Goal: Information Seeking & Learning: Learn about a topic

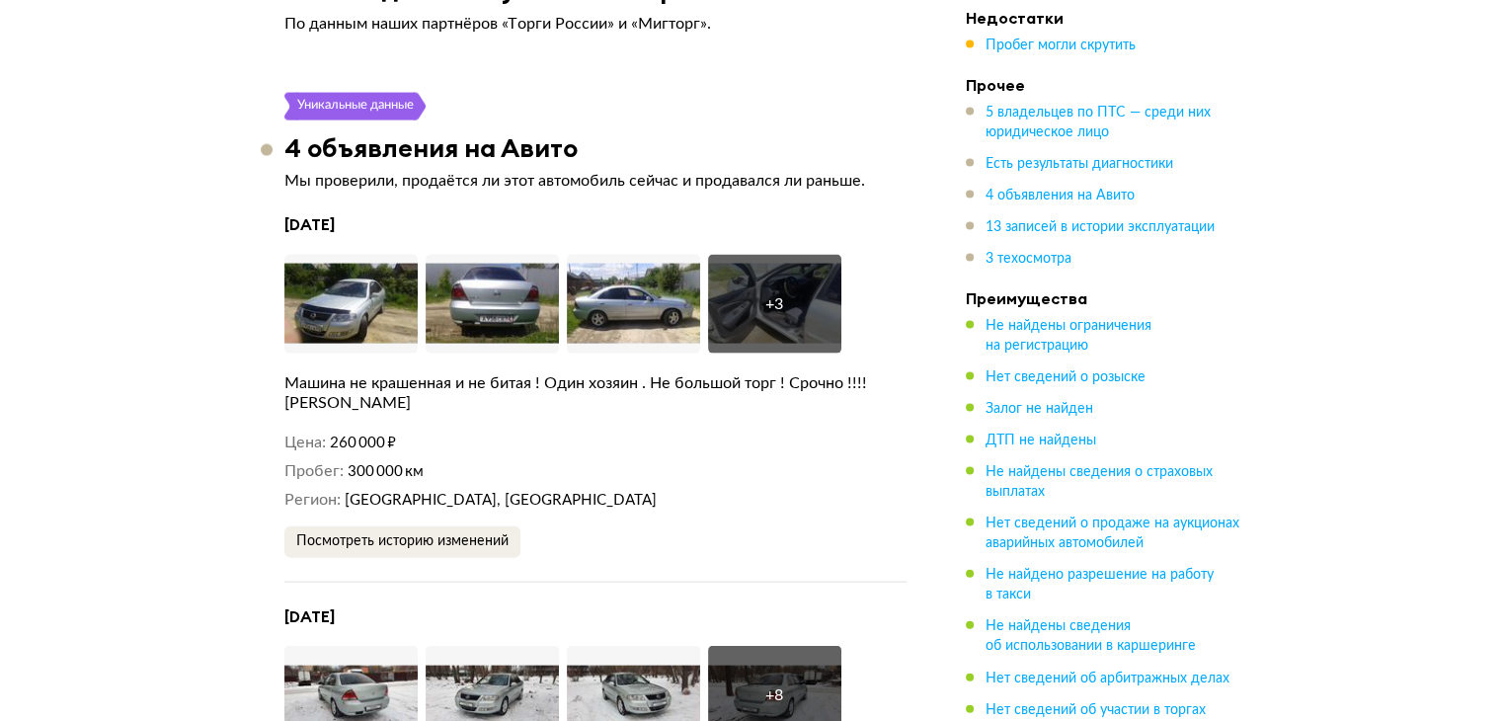
scroll to position [4147, 0]
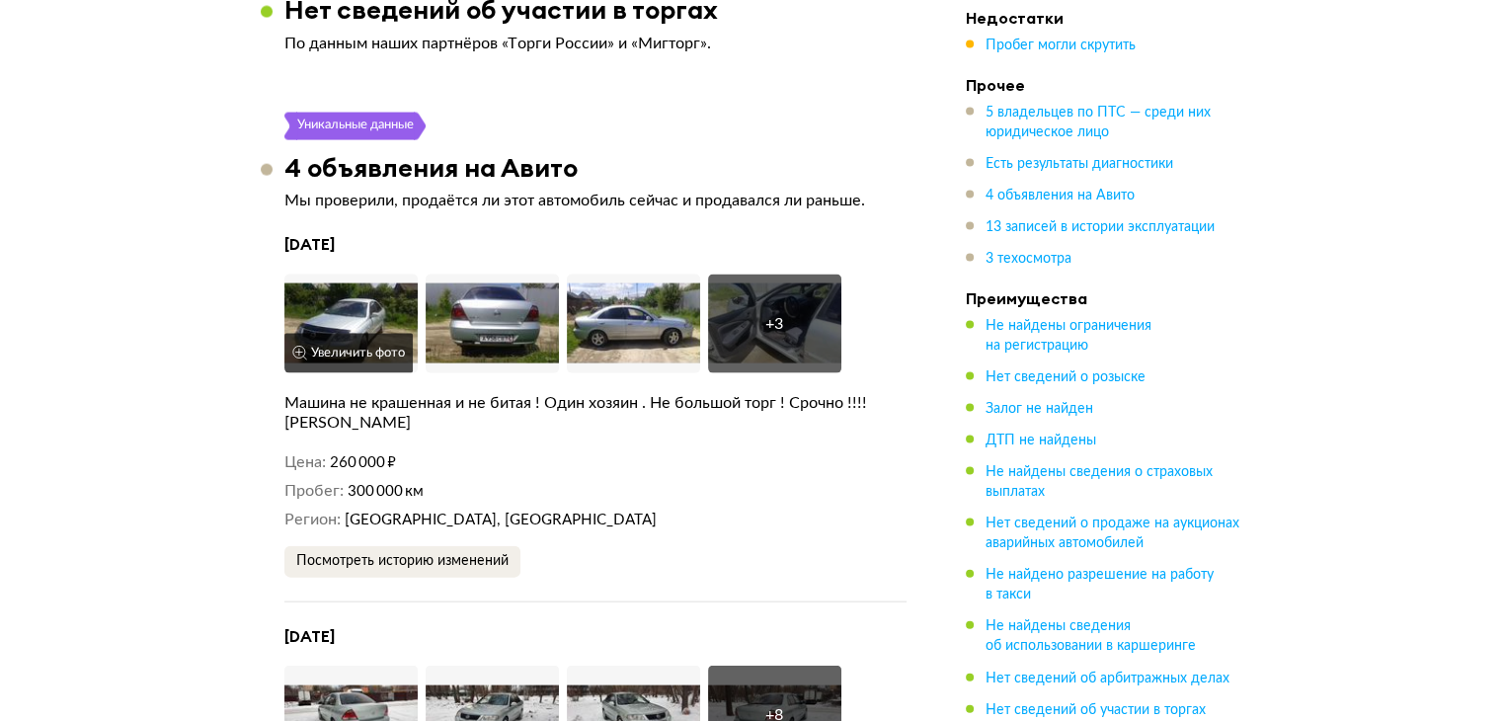
click at [355, 289] on img at bounding box center [350, 323] width 133 height 99
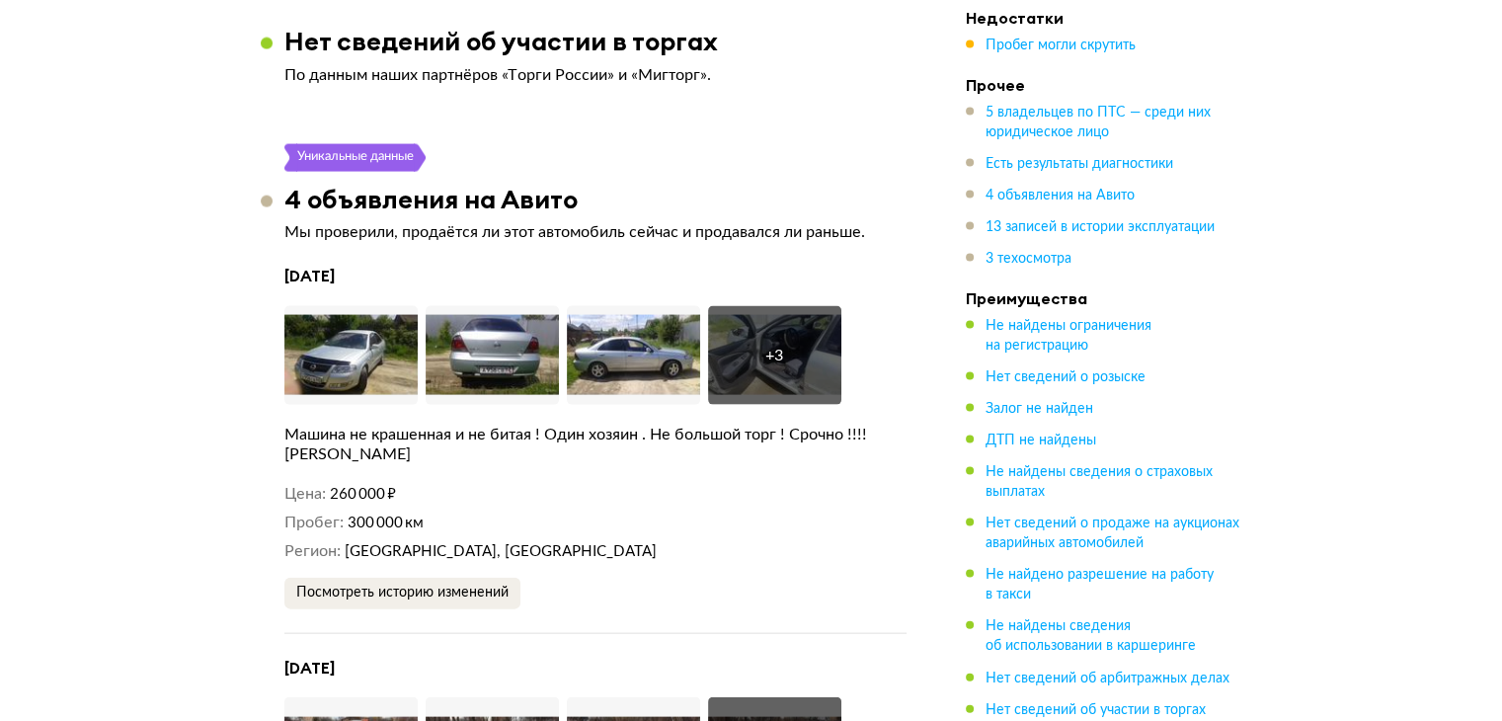
scroll to position [4048, 0]
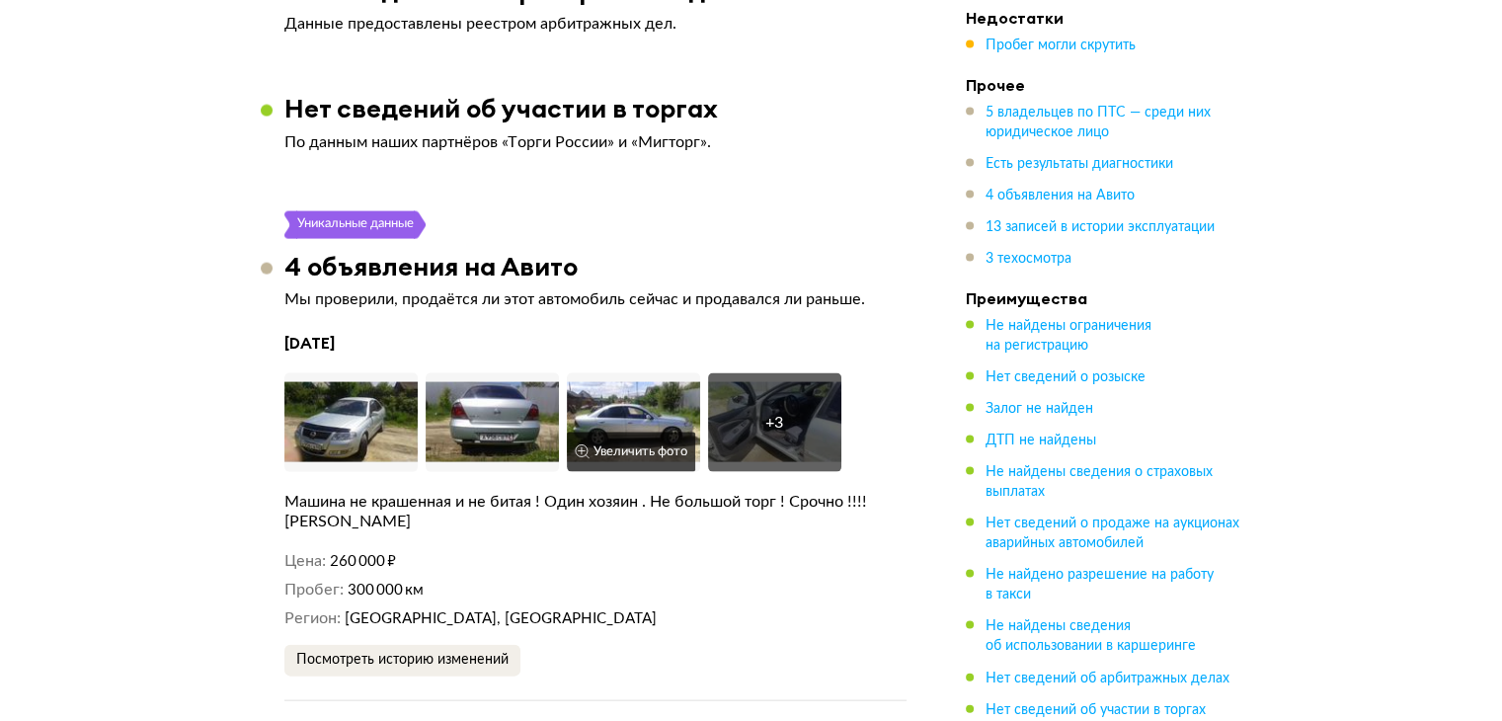
click at [640, 380] on img at bounding box center [633, 422] width 133 height 99
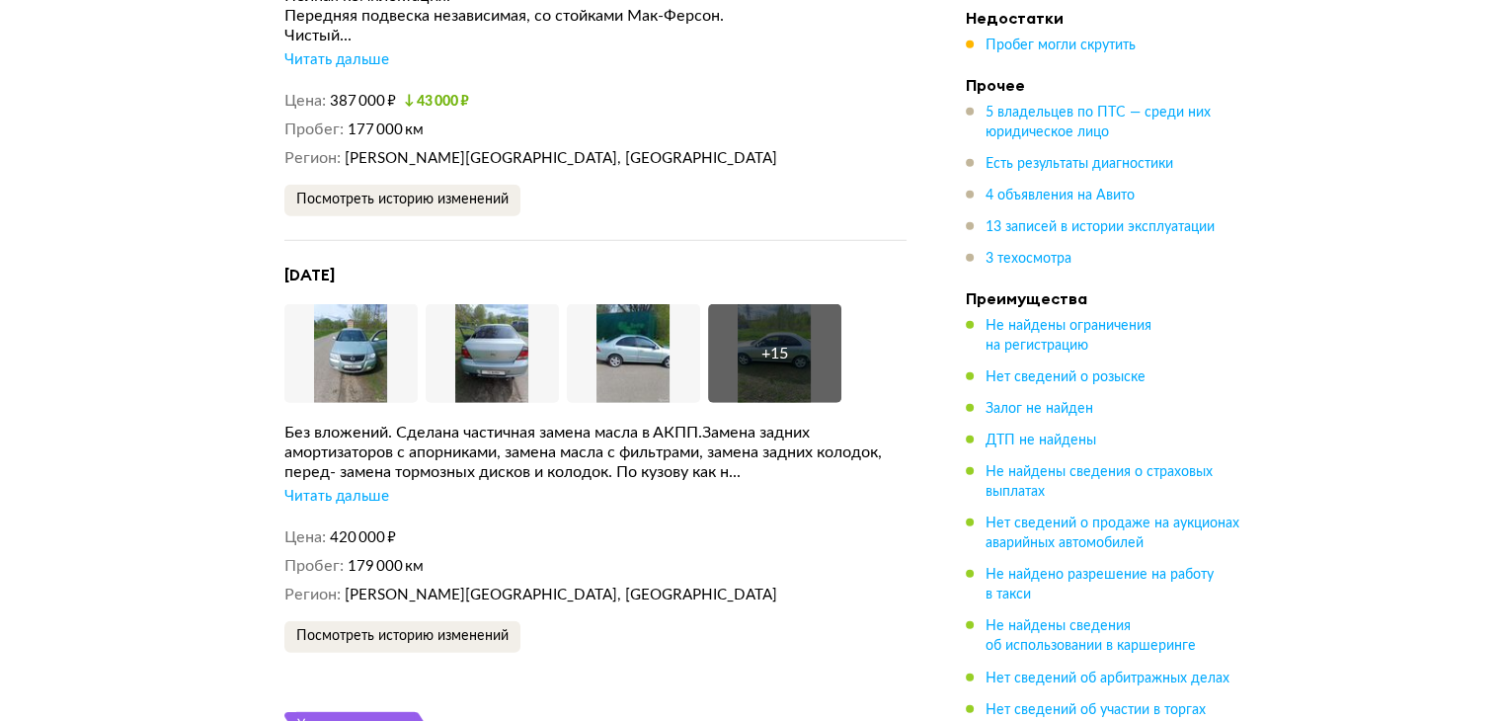
scroll to position [5529, 0]
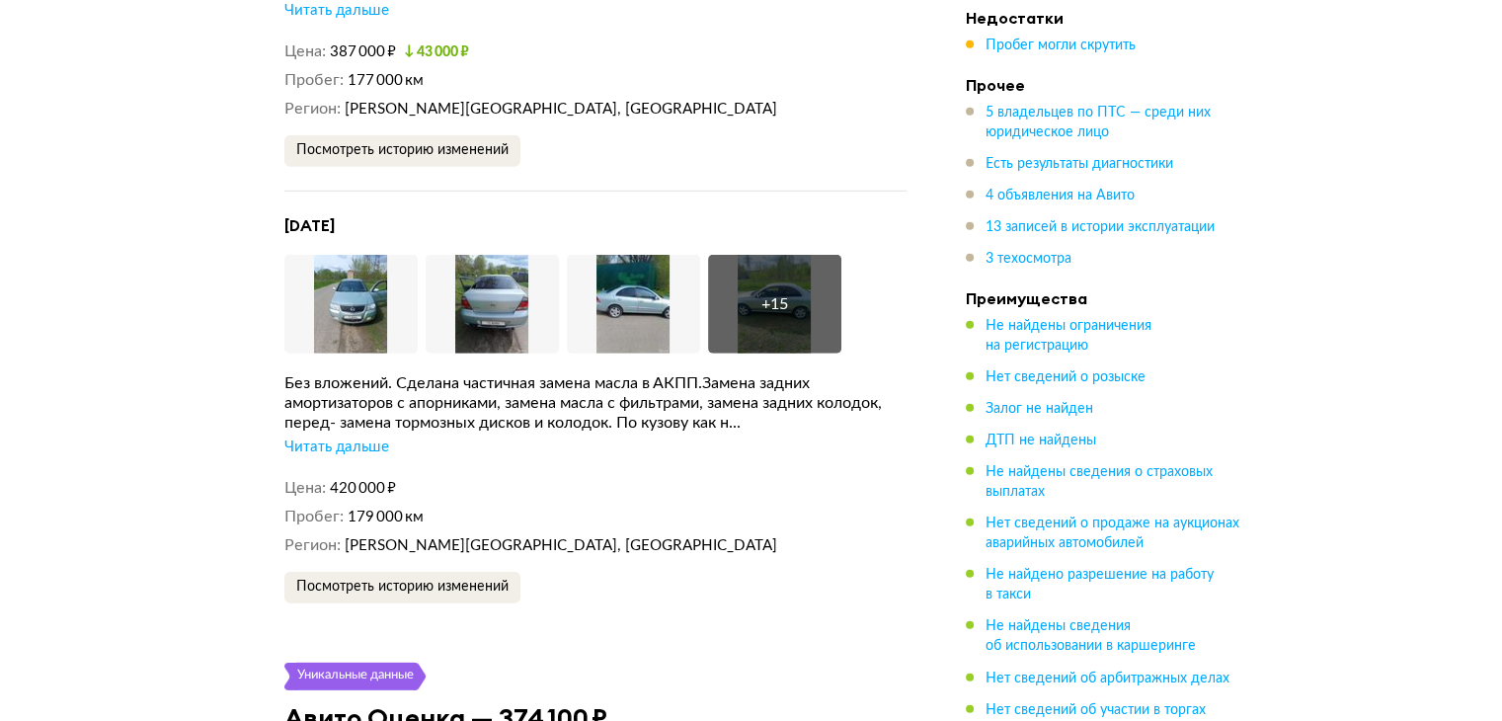
click at [354, 437] on div "Читать дальше" at bounding box center [336, 447] width 105 height 20
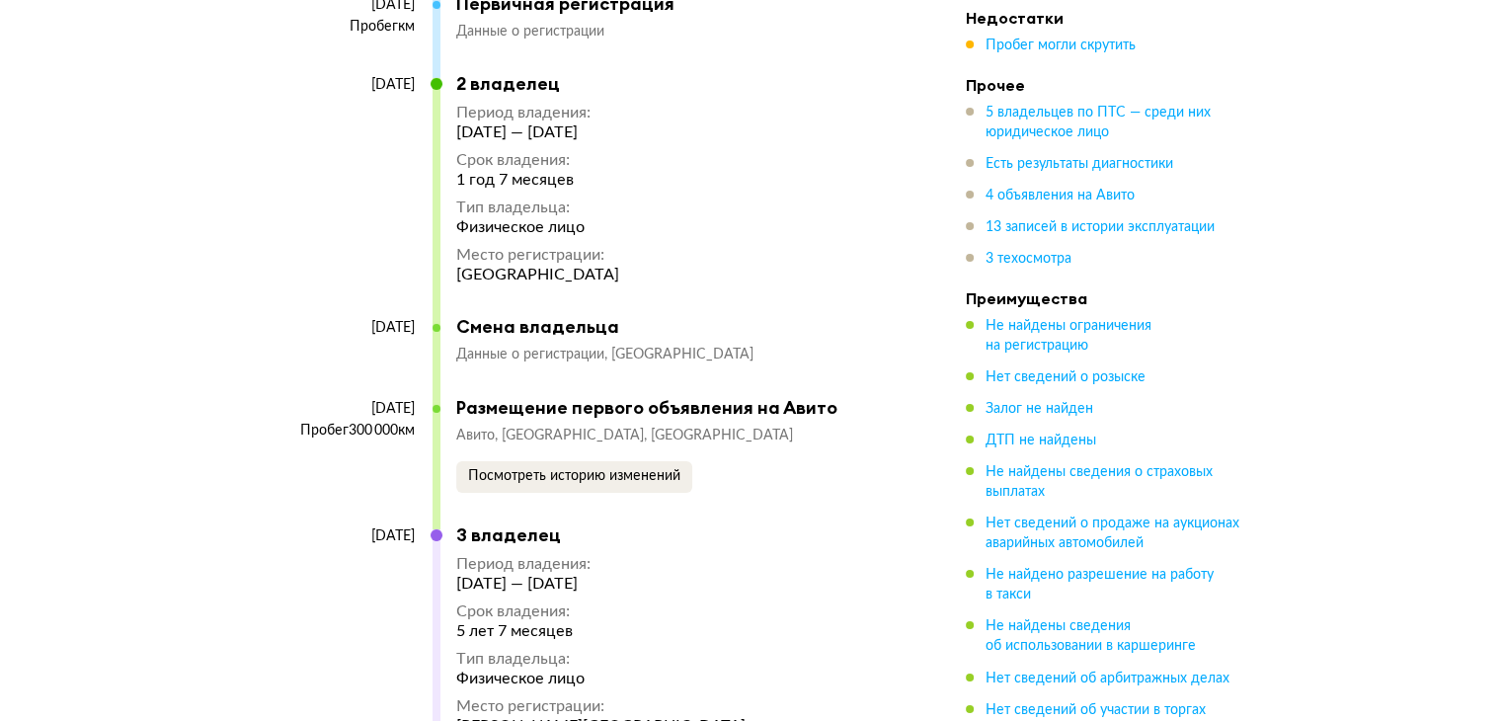
scroll to position [6813, 0]
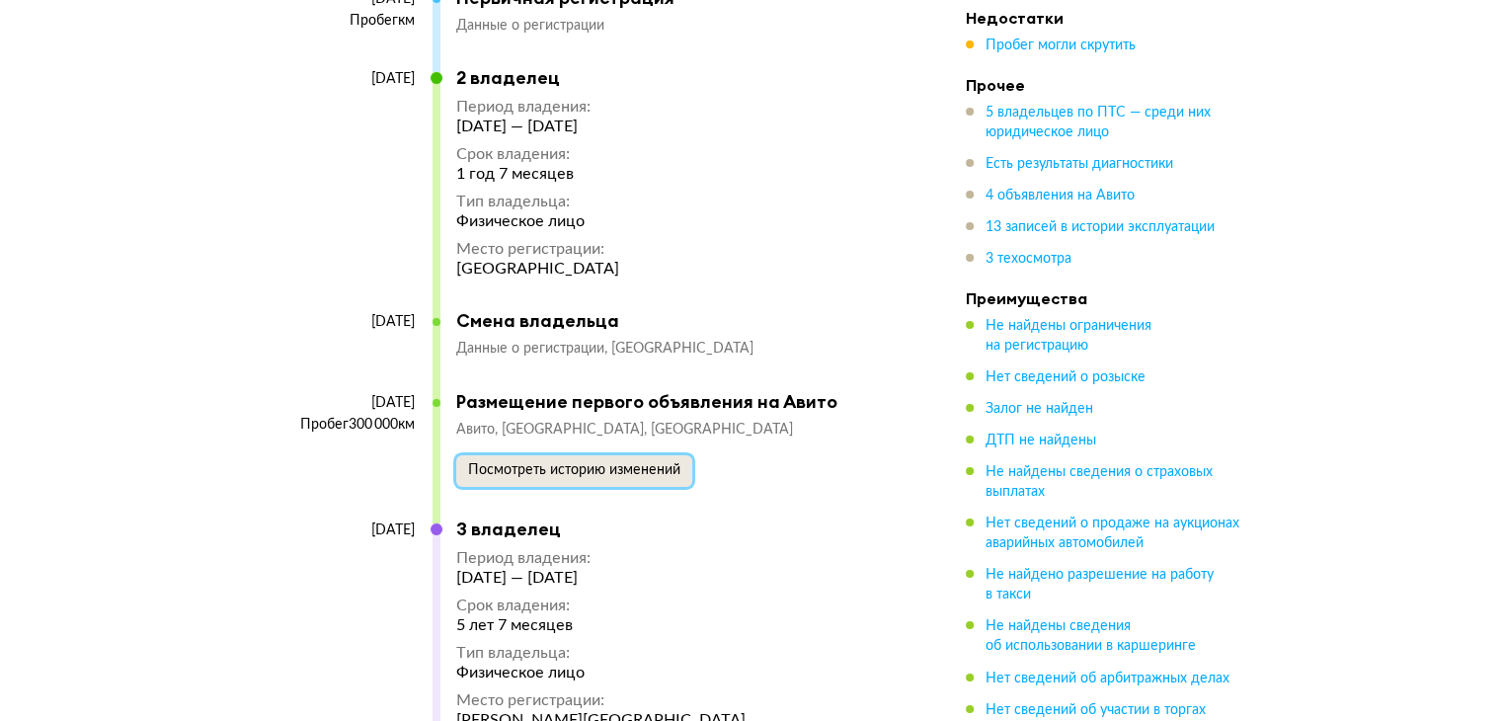
click at [591, 463] on span "Посмотреть историю изменений" at bounding box center [574, 470] width 212 height 14
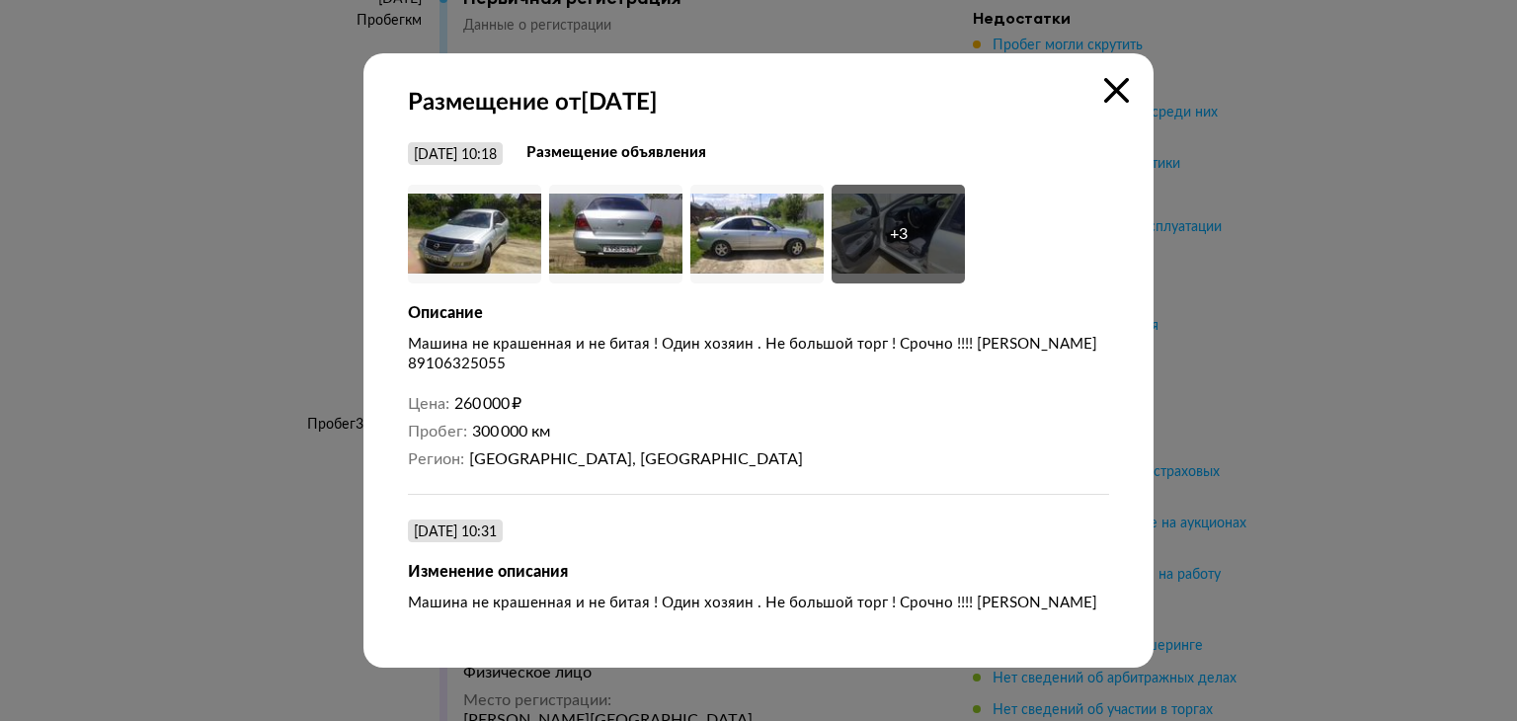
click at [1280, 210] on div at bounding box center [758, 360] width 1517 height 721
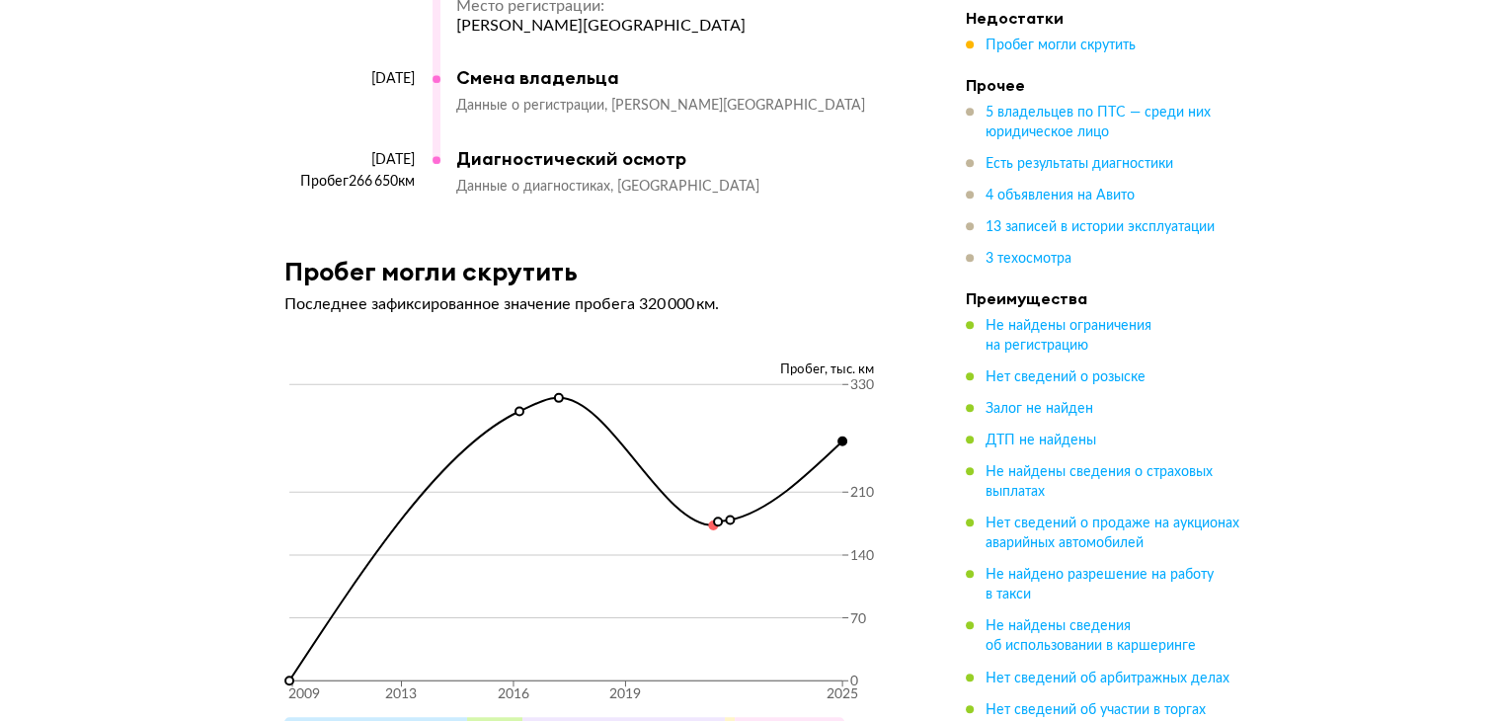
scroll to position [8788, 0]
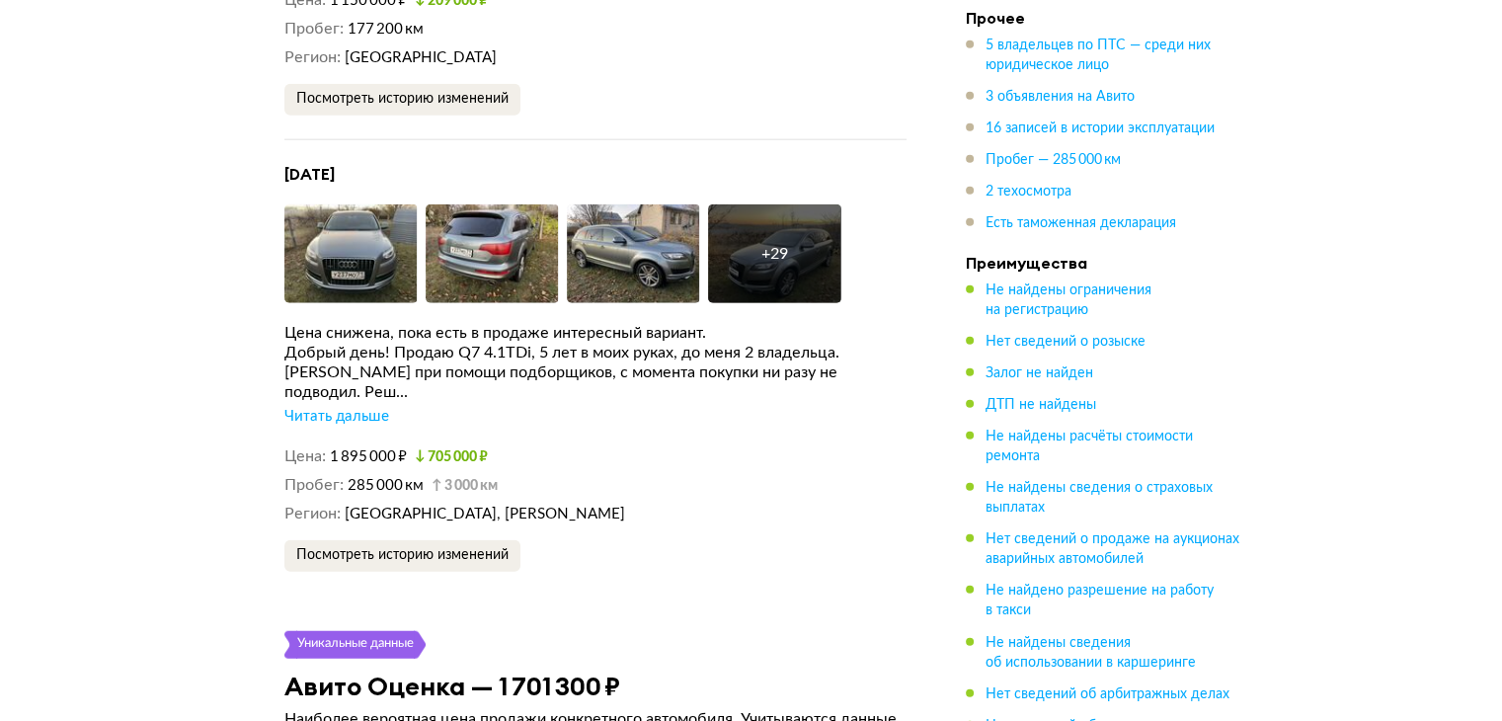
scroll to position [4937, 0]
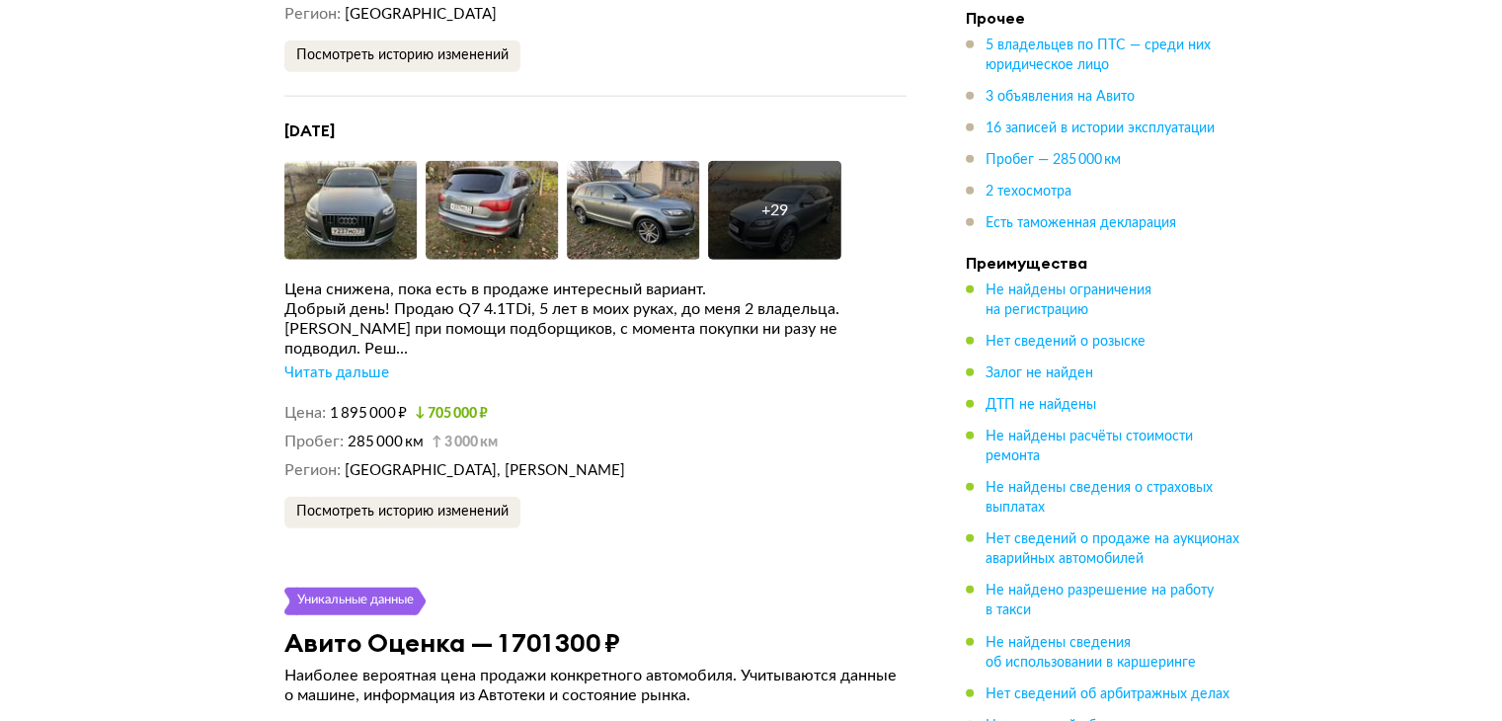
click at [355, 327] on div "Цена снижена, пока есть в продаже интересный вариант. Добрый день! Продаю Q7 4.…" at bounding box center [595, 331] width 622 height 104
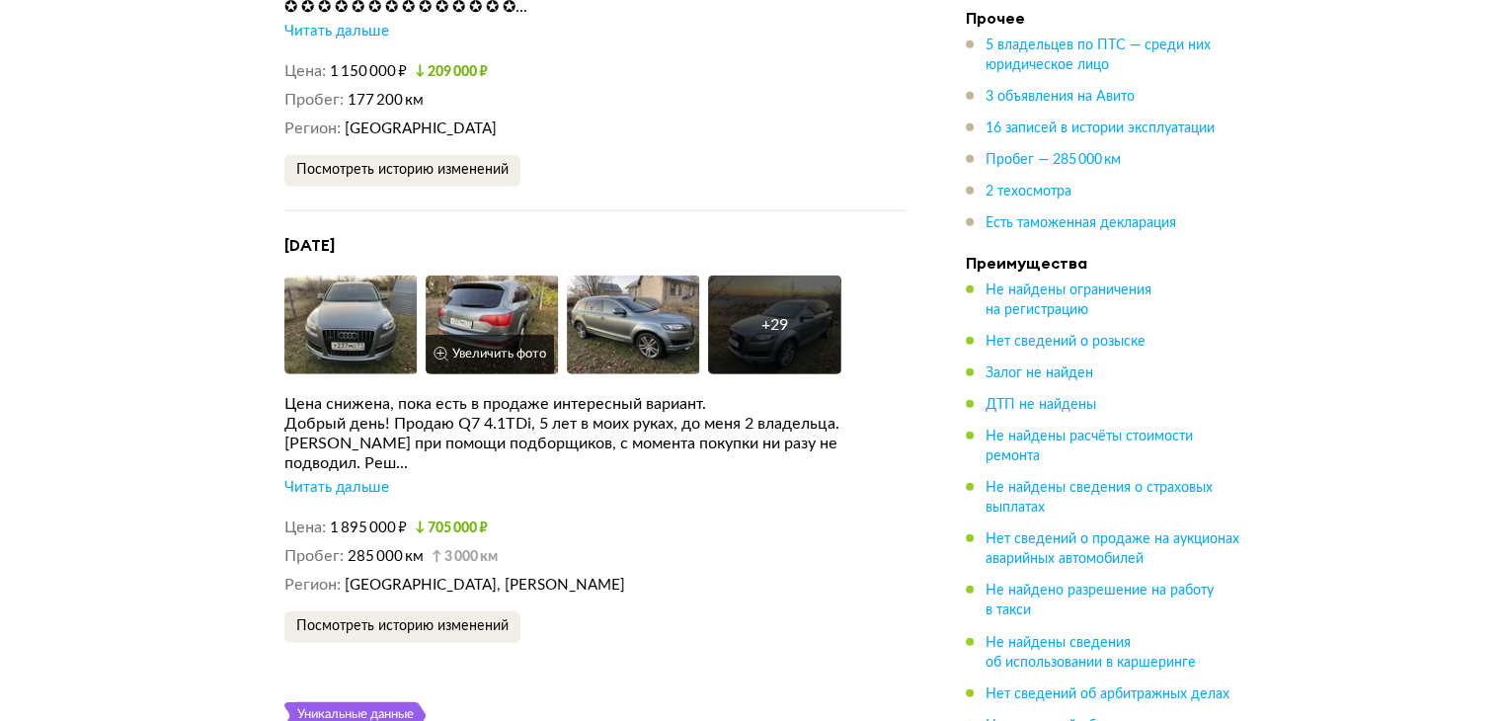
scroll to position [4542, 0]
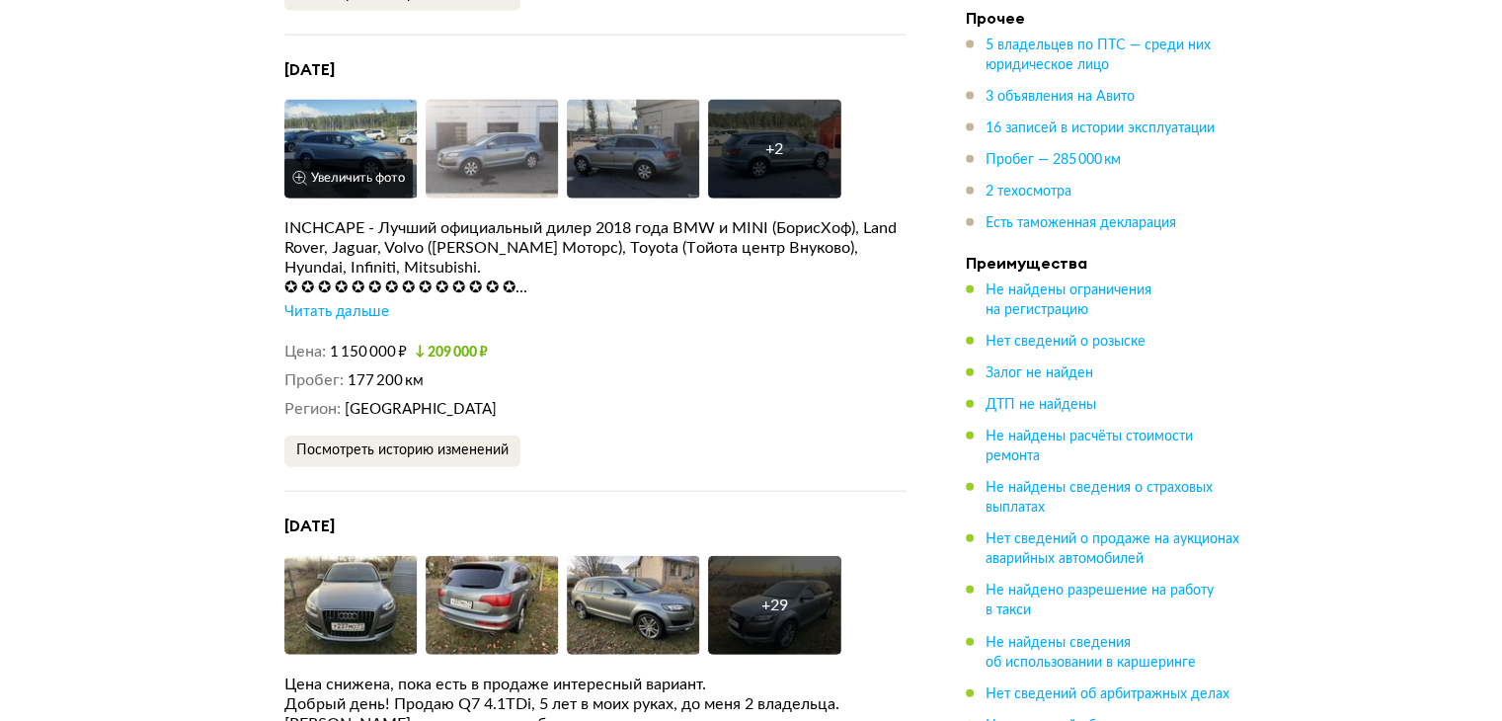
click at [350, 137] on img at bounding box center [350, 149] width 133 height 99
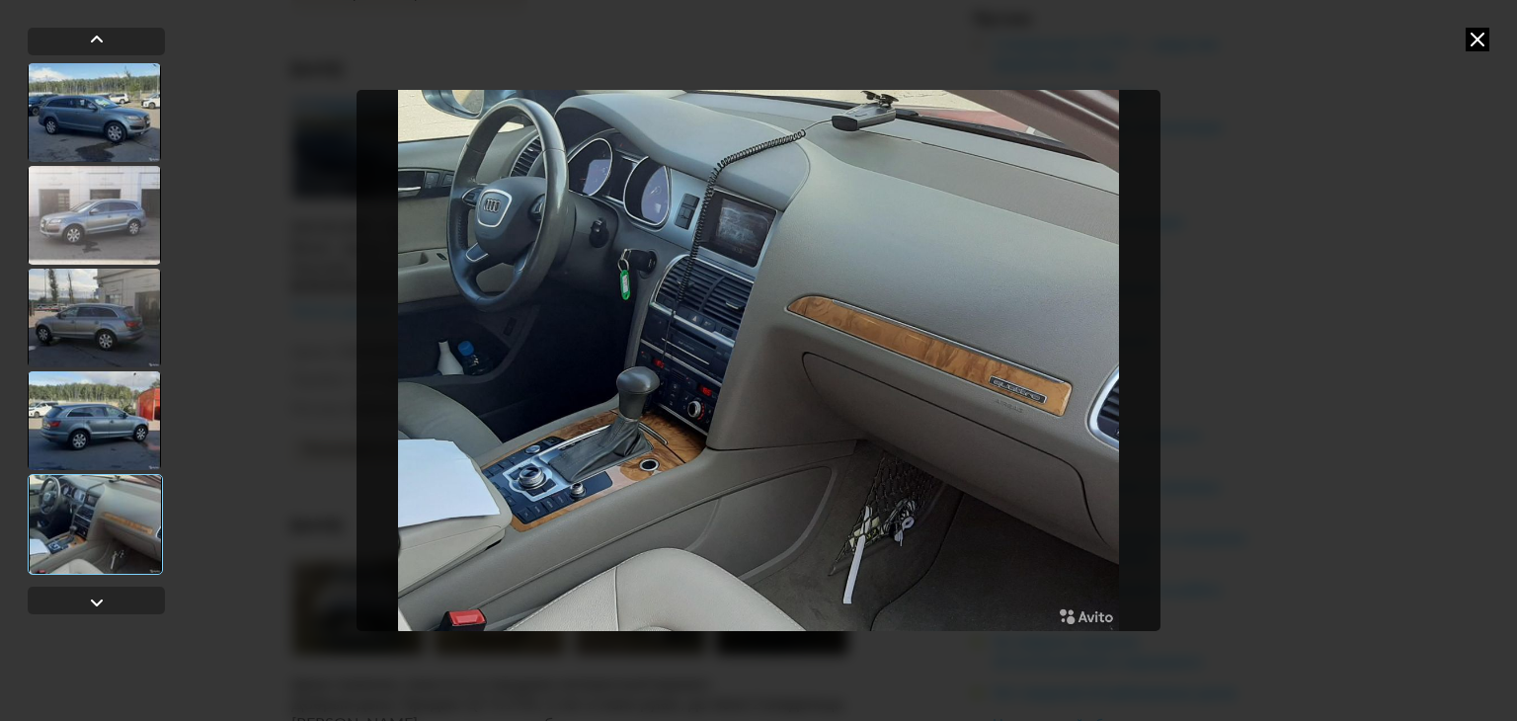
click at [1277, 330] on div at bounding box center [758, 360] width 1517 height 721
click at [1475, 37] on icon at bounding box center [1477, 40] width 24 height 24
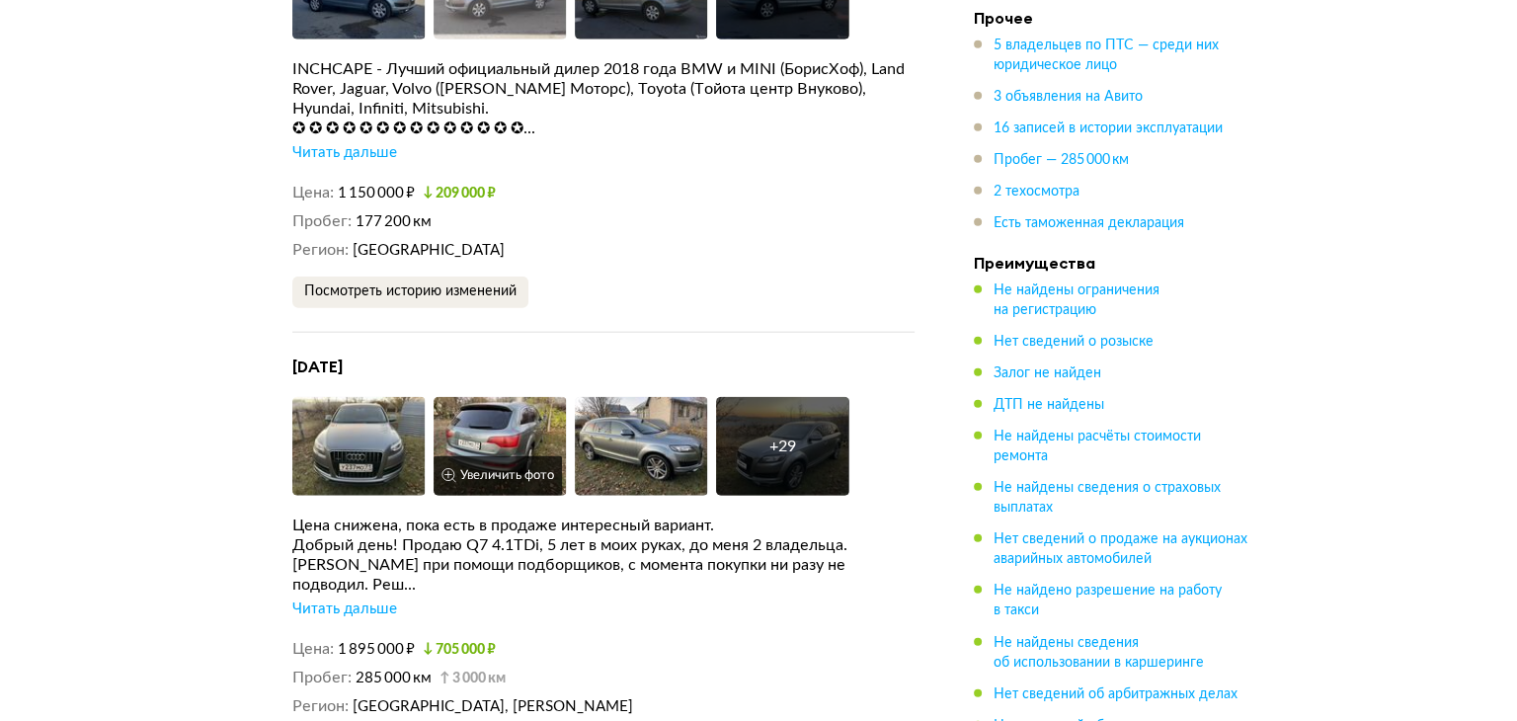
scroll to position [4937, 0]
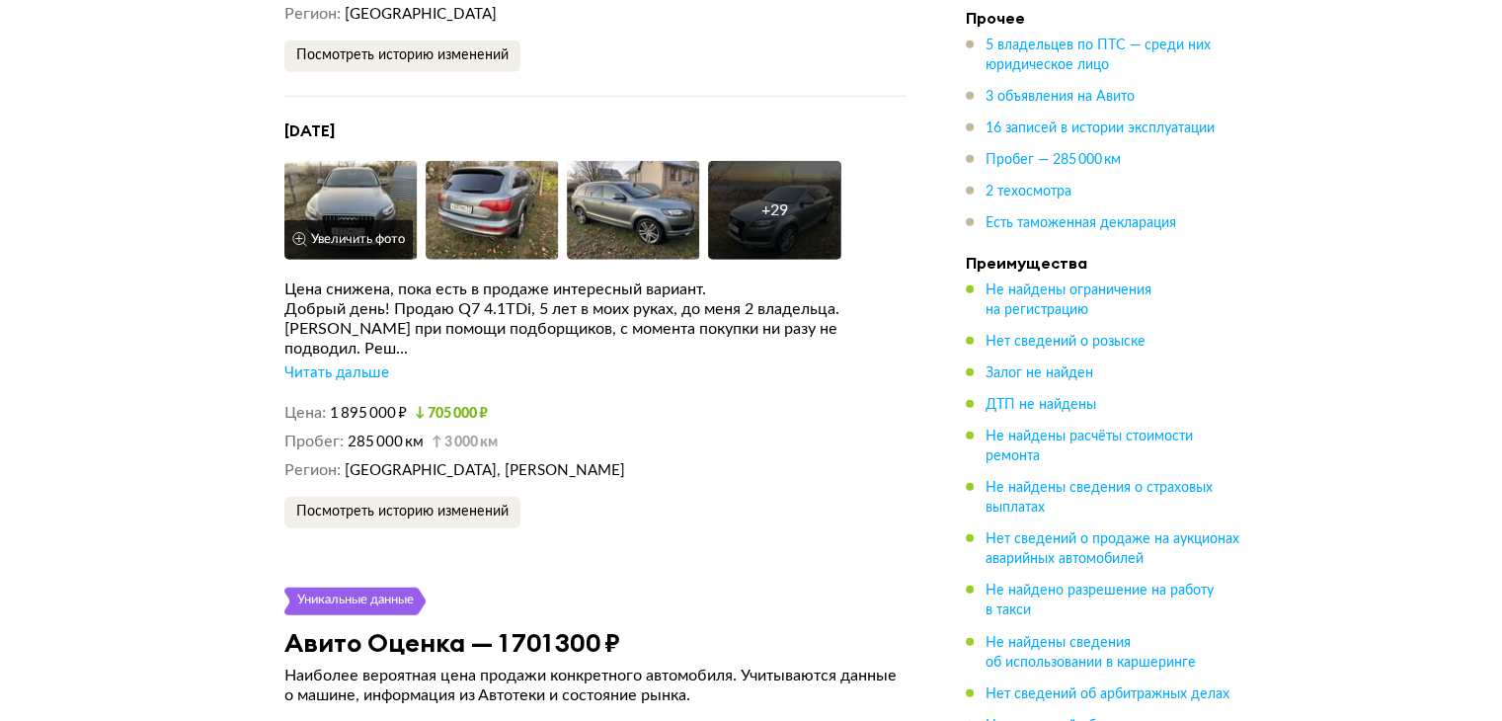
click at [337, 204] on img at bounding box center [350, 210] width 133 height 99
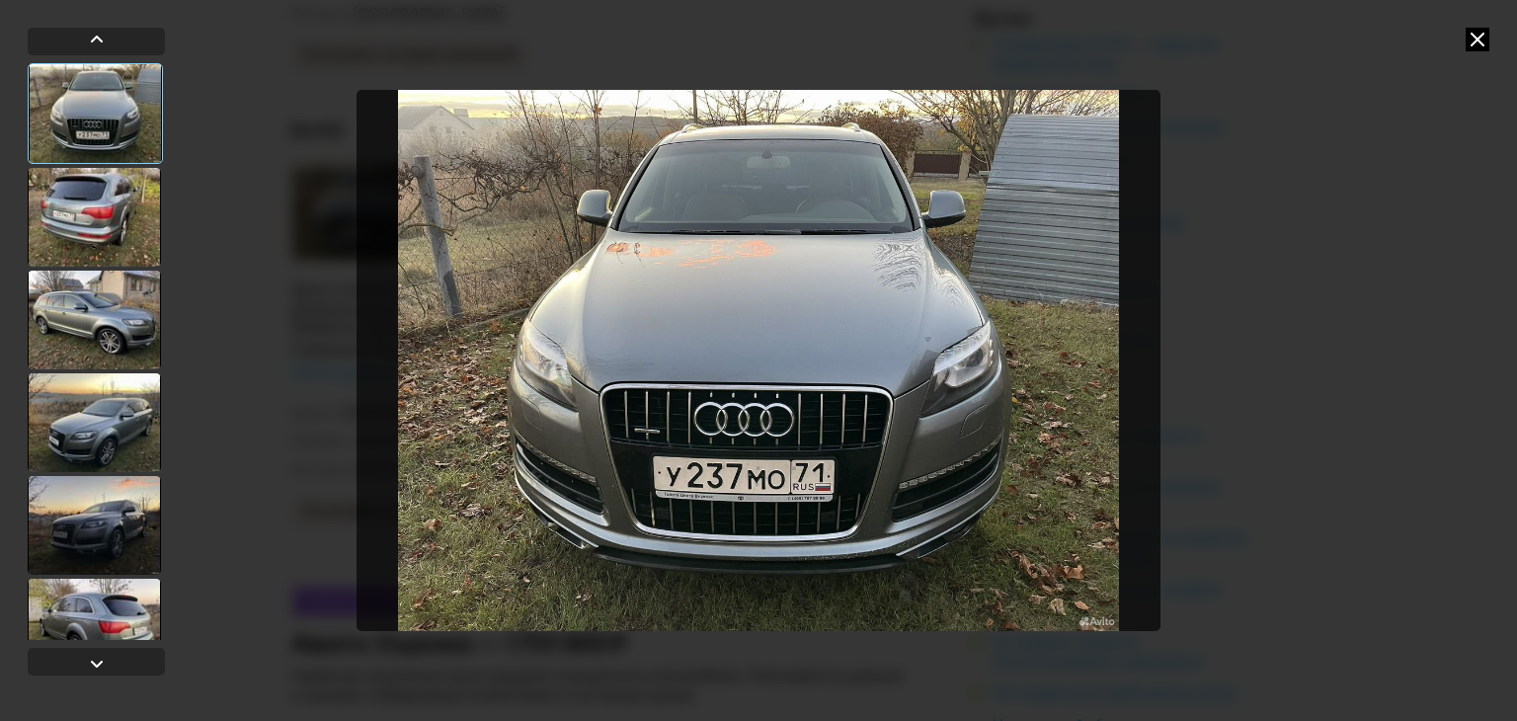
click at [112, 219] on div at bounding box center [94, 217] width 133 height 99
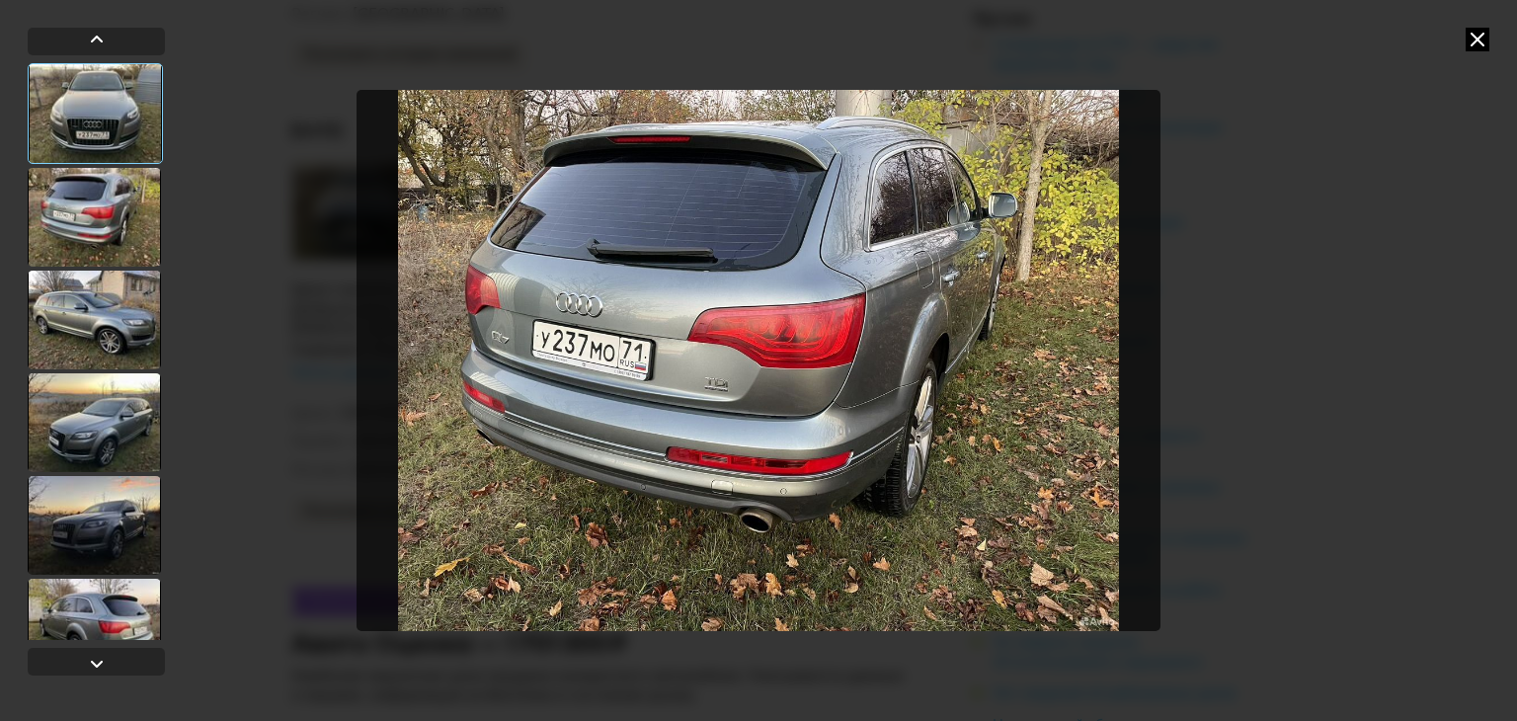
click at [101, 277] on div at bounding box center [94, 320] width 133 height 99
click at [84, 312] on div at bounding box center [94, 320] width 133 height 99
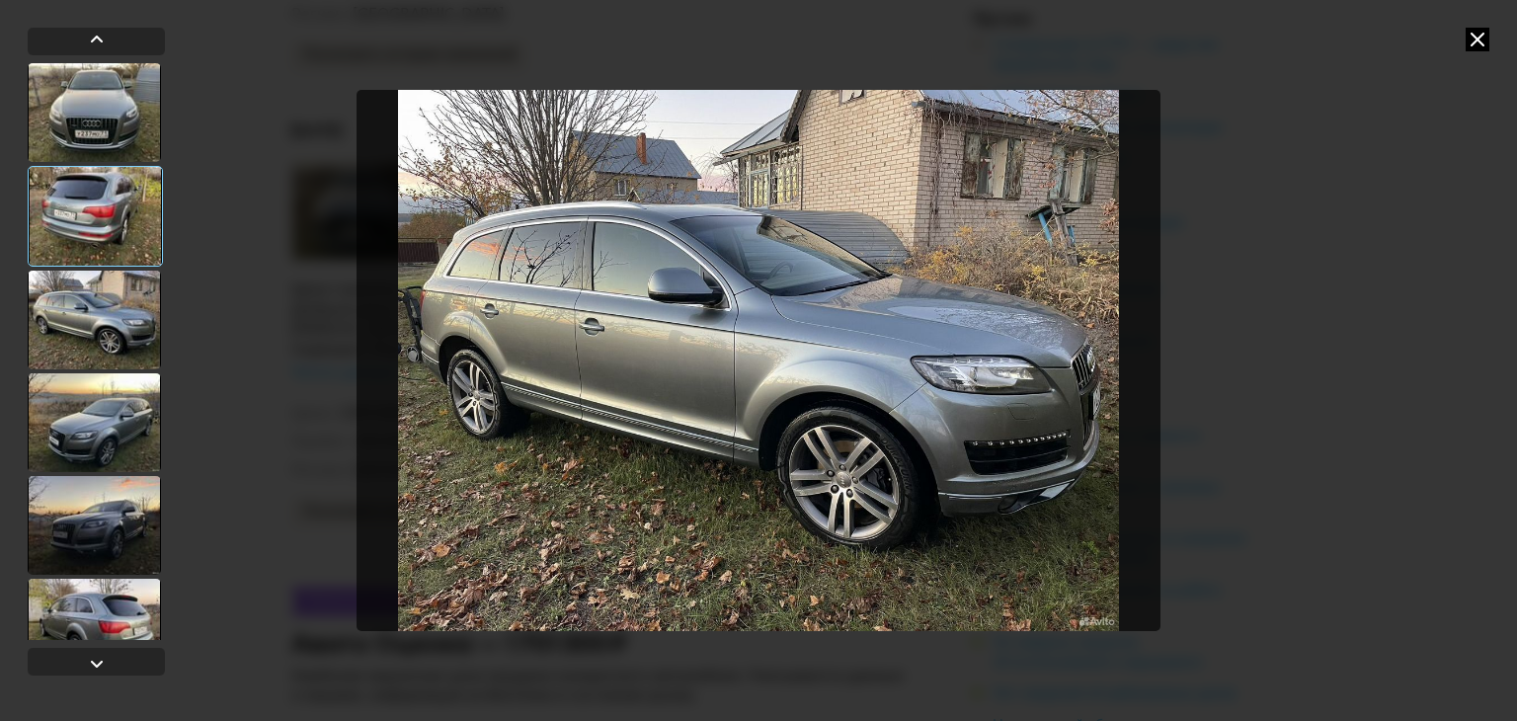
click at [84, 312] on div at bounding box center [94, 320] width 133 height 99
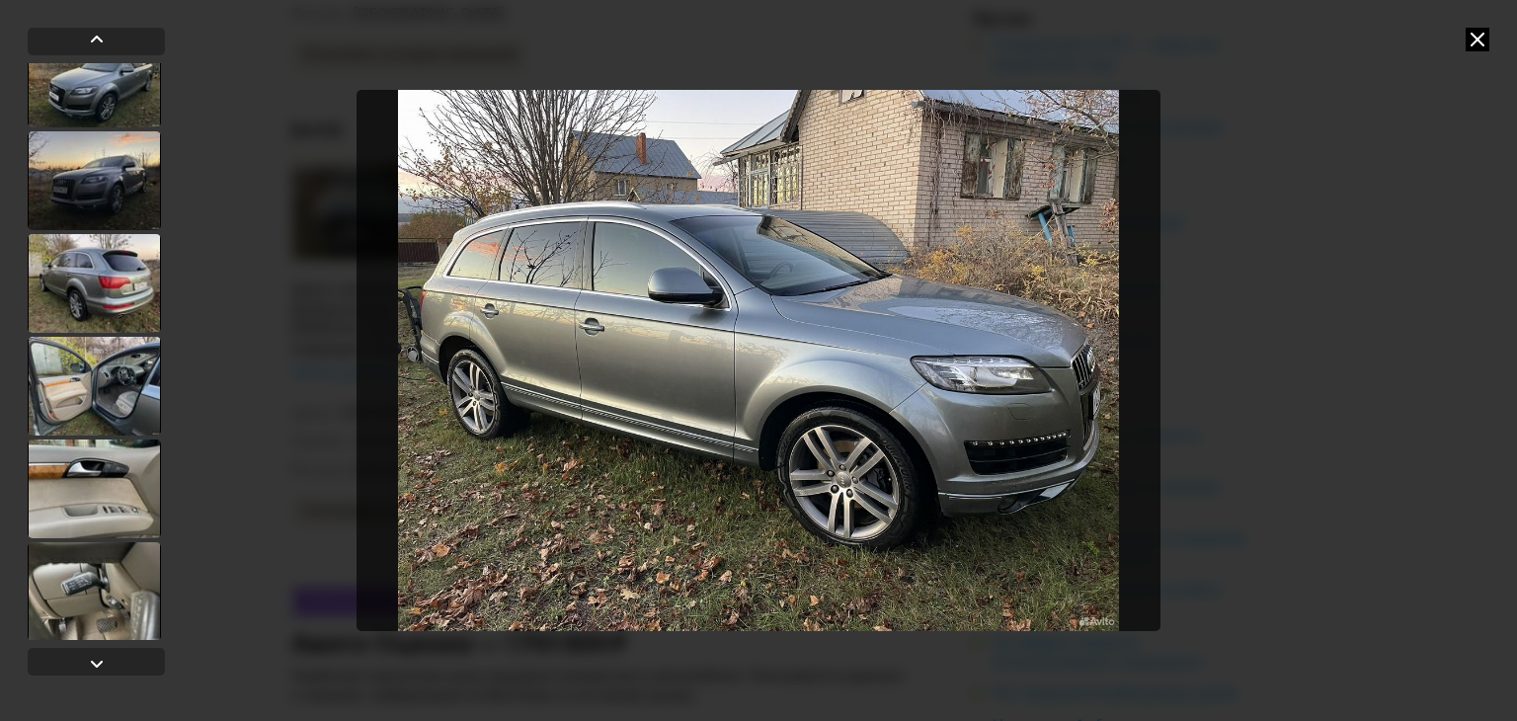
scroll to position [691, 0]
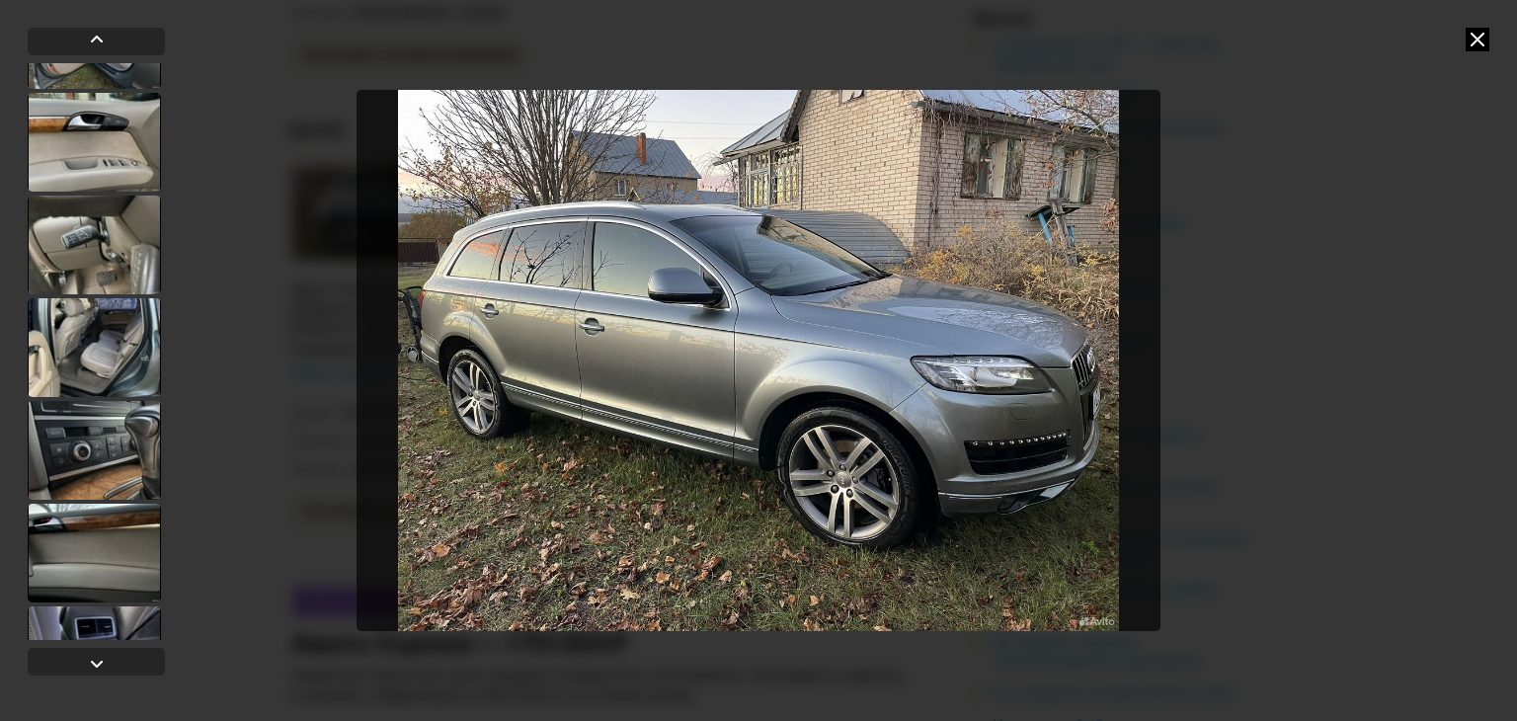
click at [118, 185] on div at bounding box center [94, 142] width 133 height 99
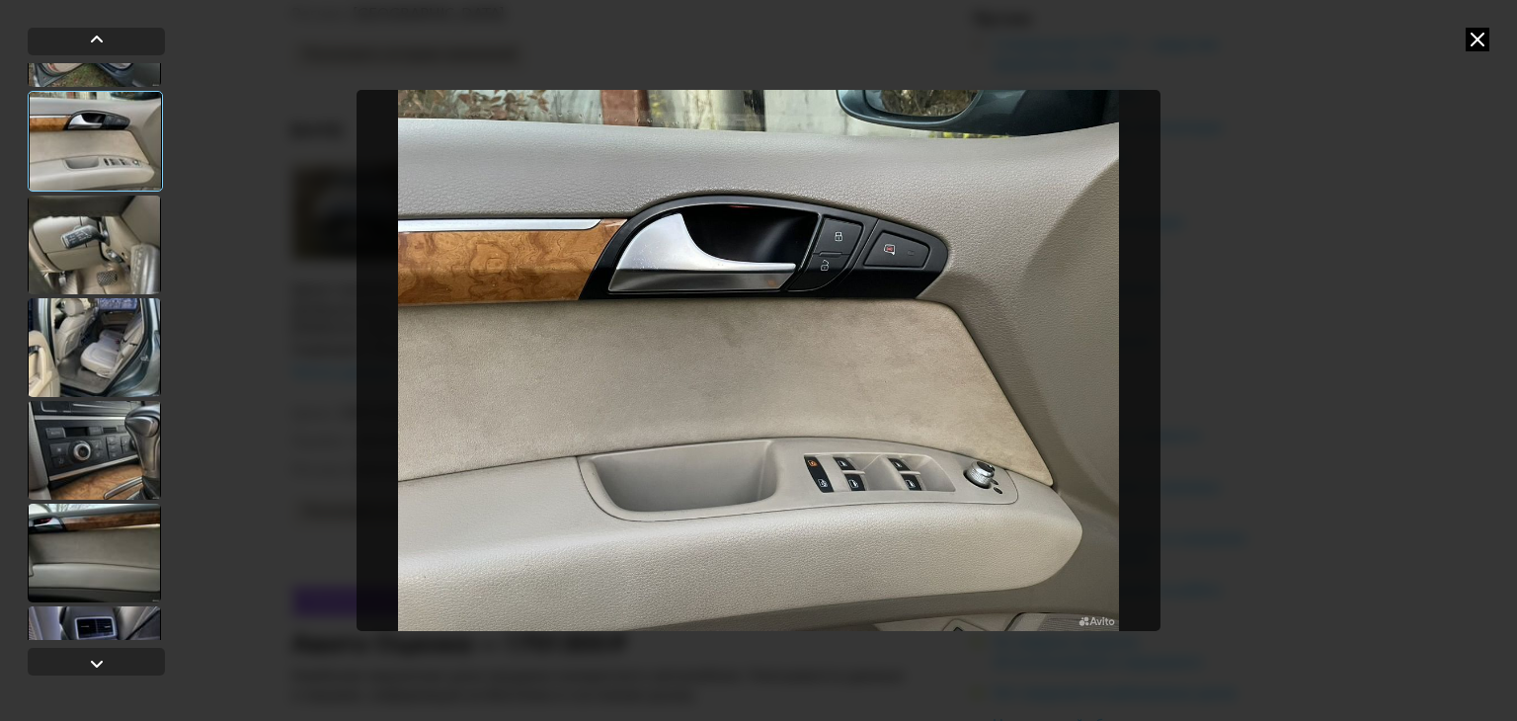
scroll to position [689, 0]
click at [102, 232] on div at bounding box center [94, 246] width 133 height 99
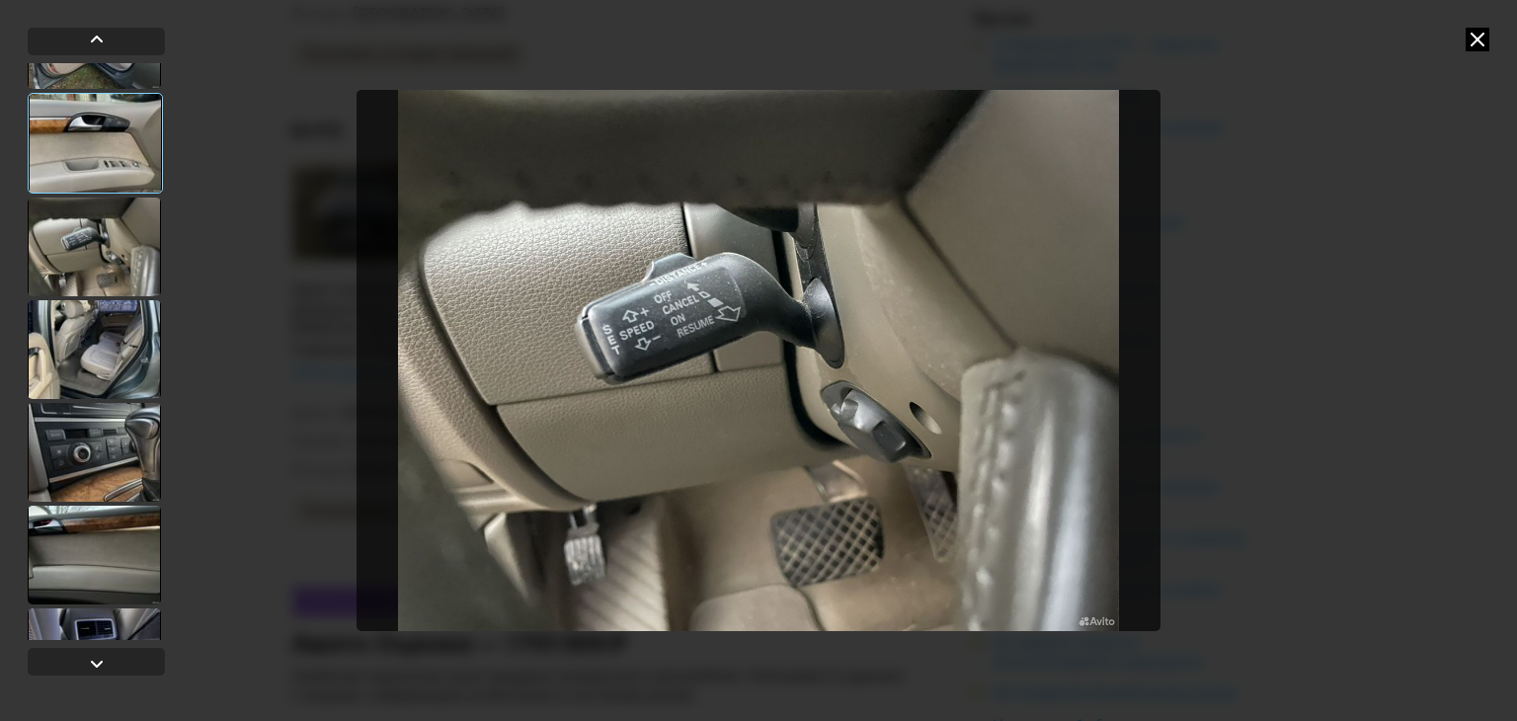
click at [88, 293] on div at bounding box center [94, 246] width 133 height 99
click at [86, 297] on div at bounding box center [96, 351] width 137 height 577
click at [82, 328] on div at bounding box center [94, 349] width 133 height 99
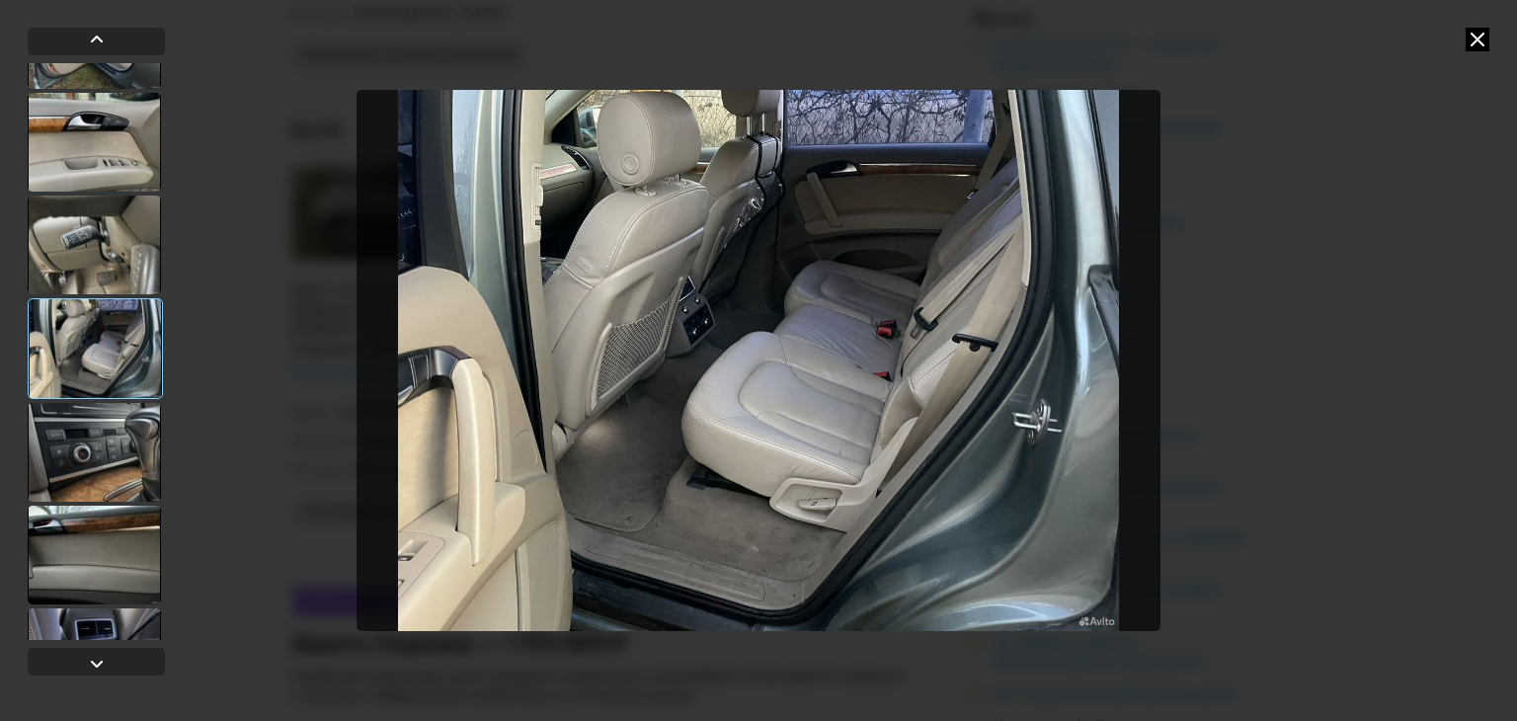
click at [80, 424] on div at bounding box center [94, 452] width 133 height 99
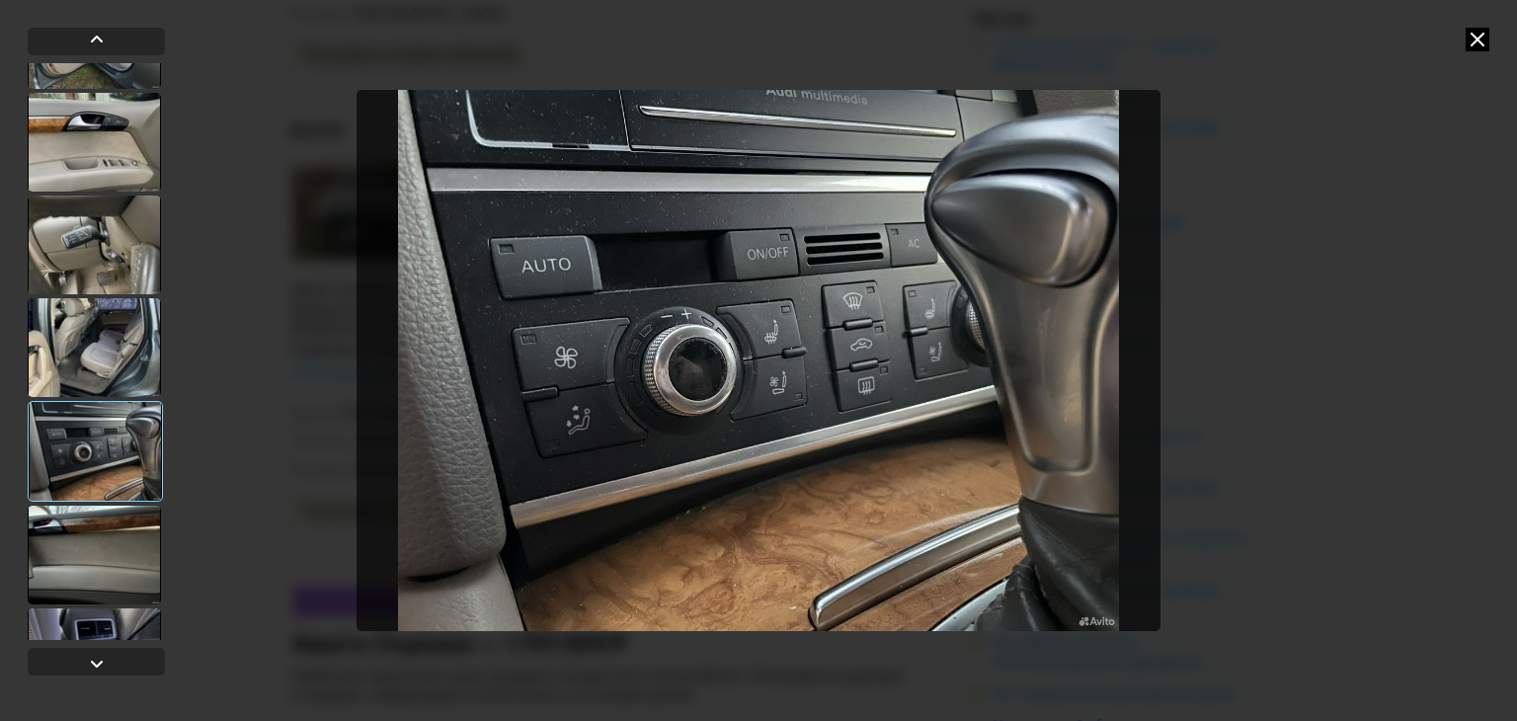
click at [56, 554] on div at bounding box center [94, 555] width 133 height 99
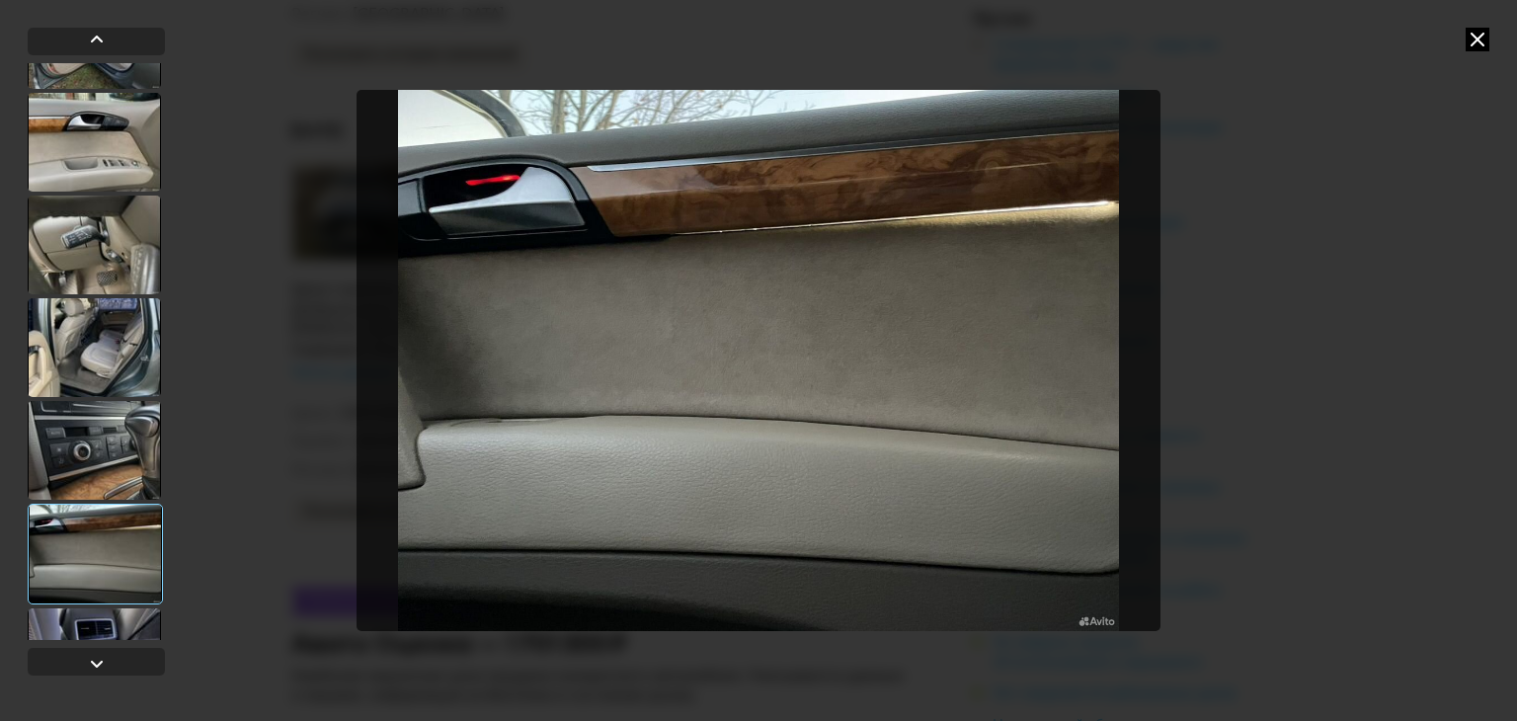
click at [162, 568] on div at bounding box center [96, 351] width 137 height 577
click at [96, 609] on div at bounding box center [94, 657] width 133 height 99
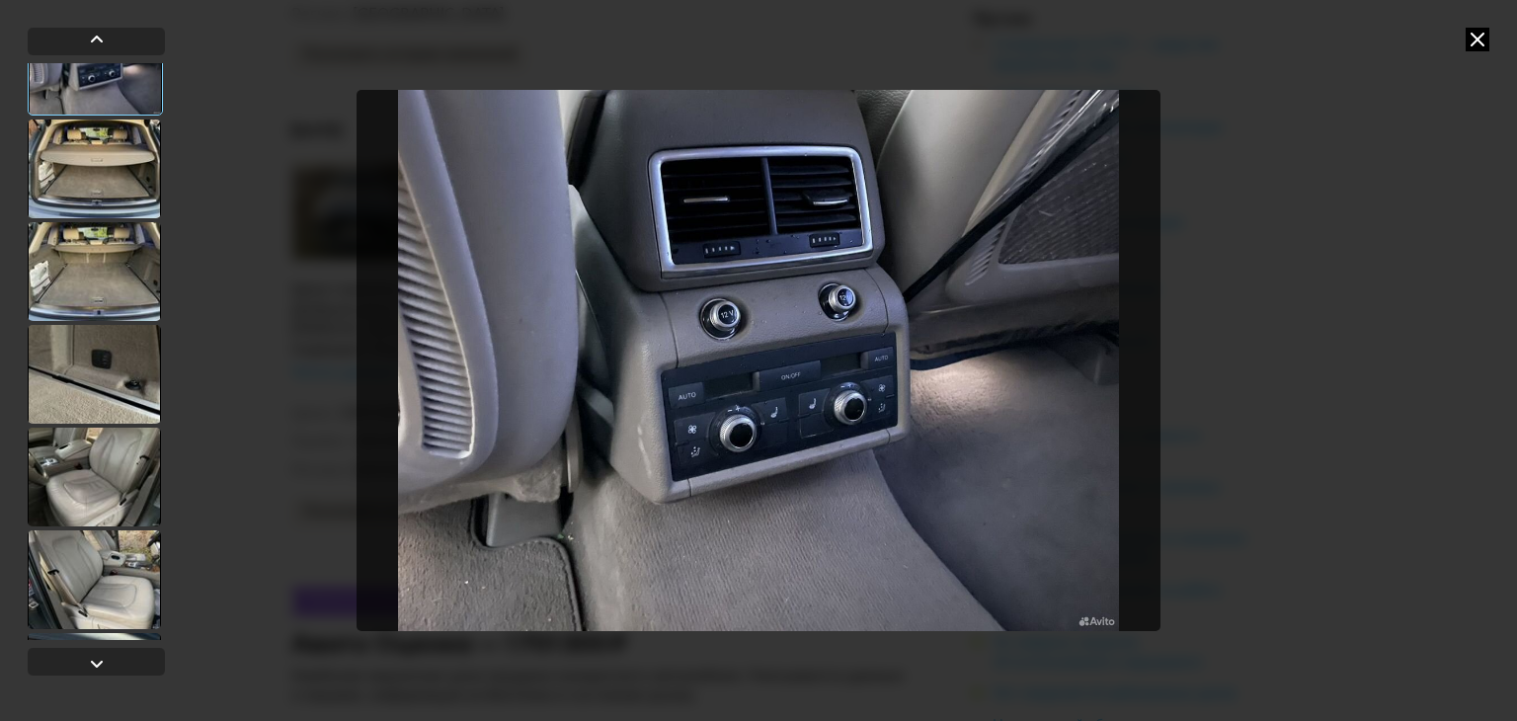
scroll to position [1282, 0]
click at [73, 446] on div at bounding box center [94, 476] width 133 height 99
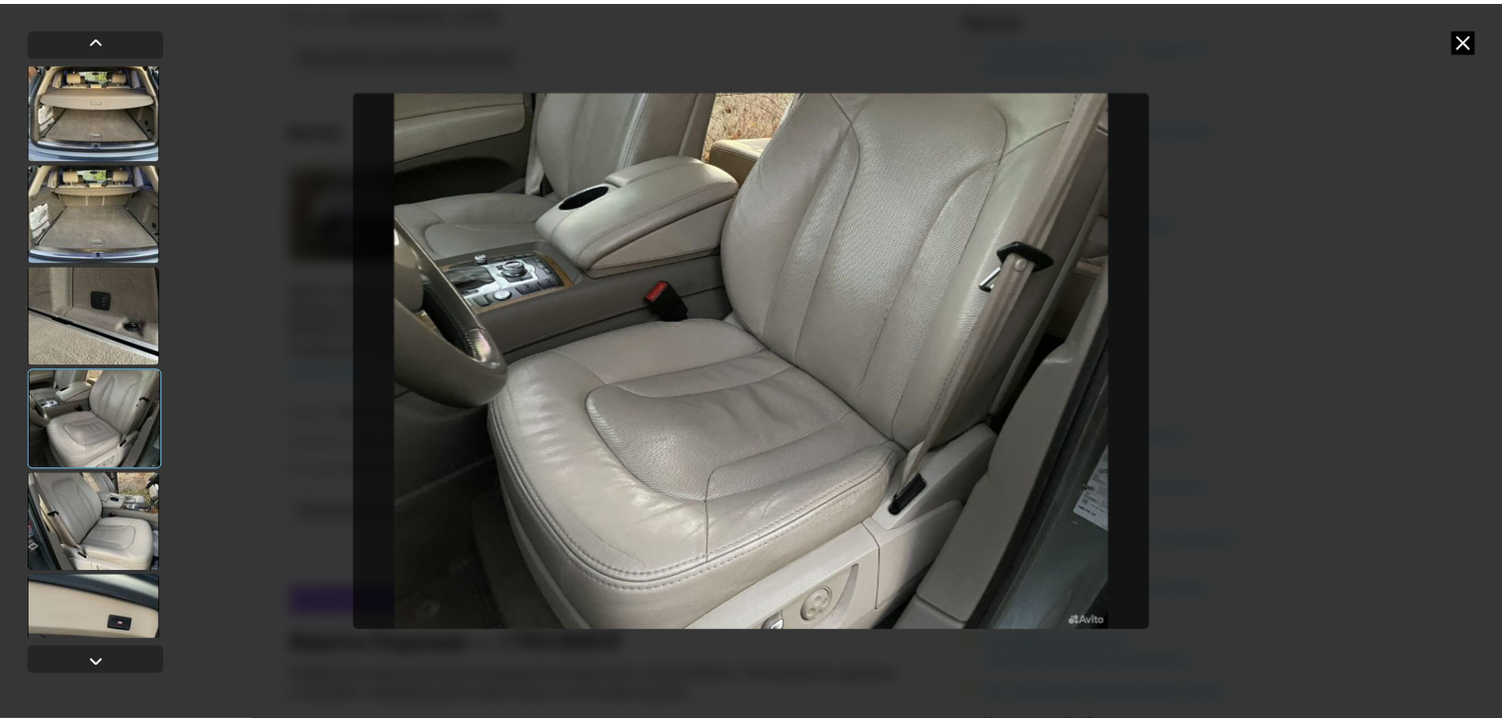
scroll to position [1380, 0]
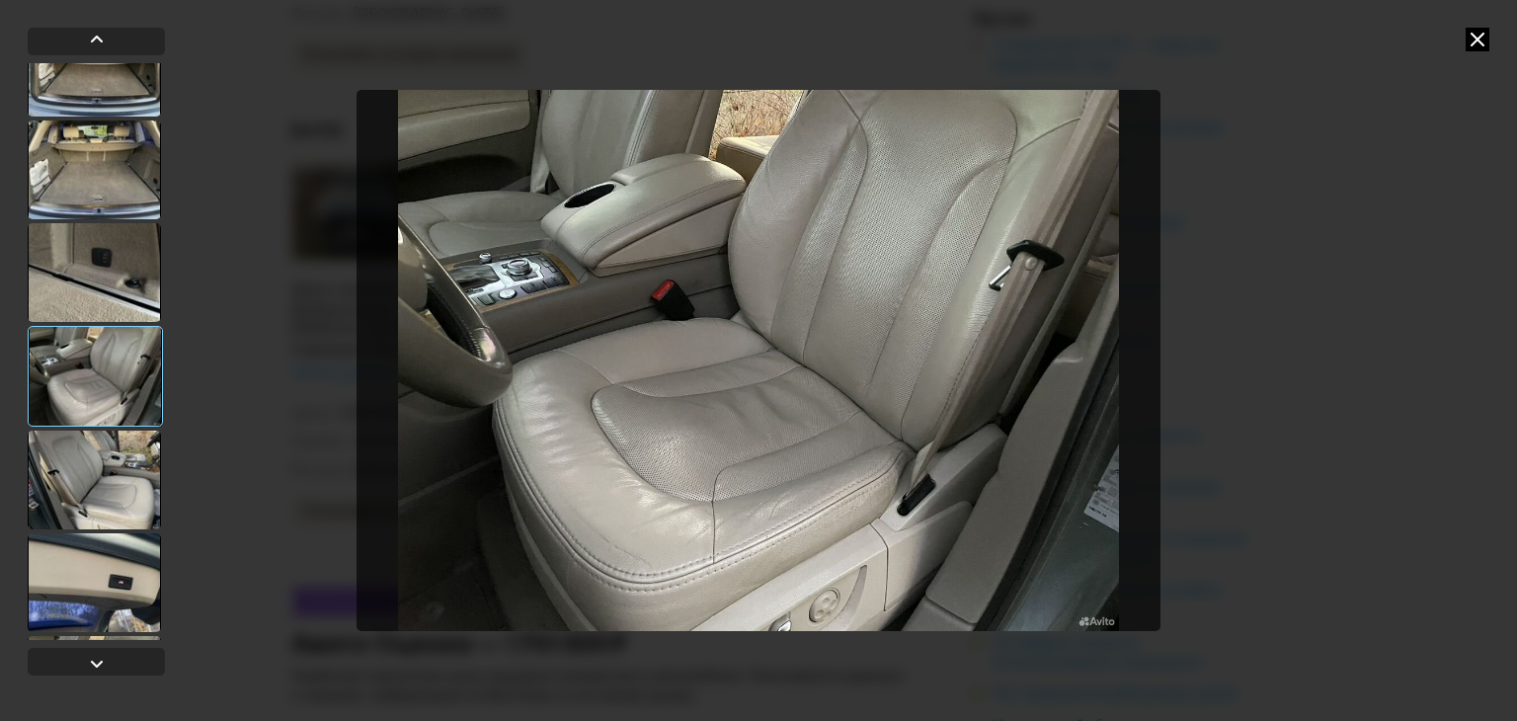
click at [1217, 350] on div at bounding box center [758, 360] width 1011 height 721
click at [1476, 40] on icon at bounding box center [1477, 40] width 24 height 24
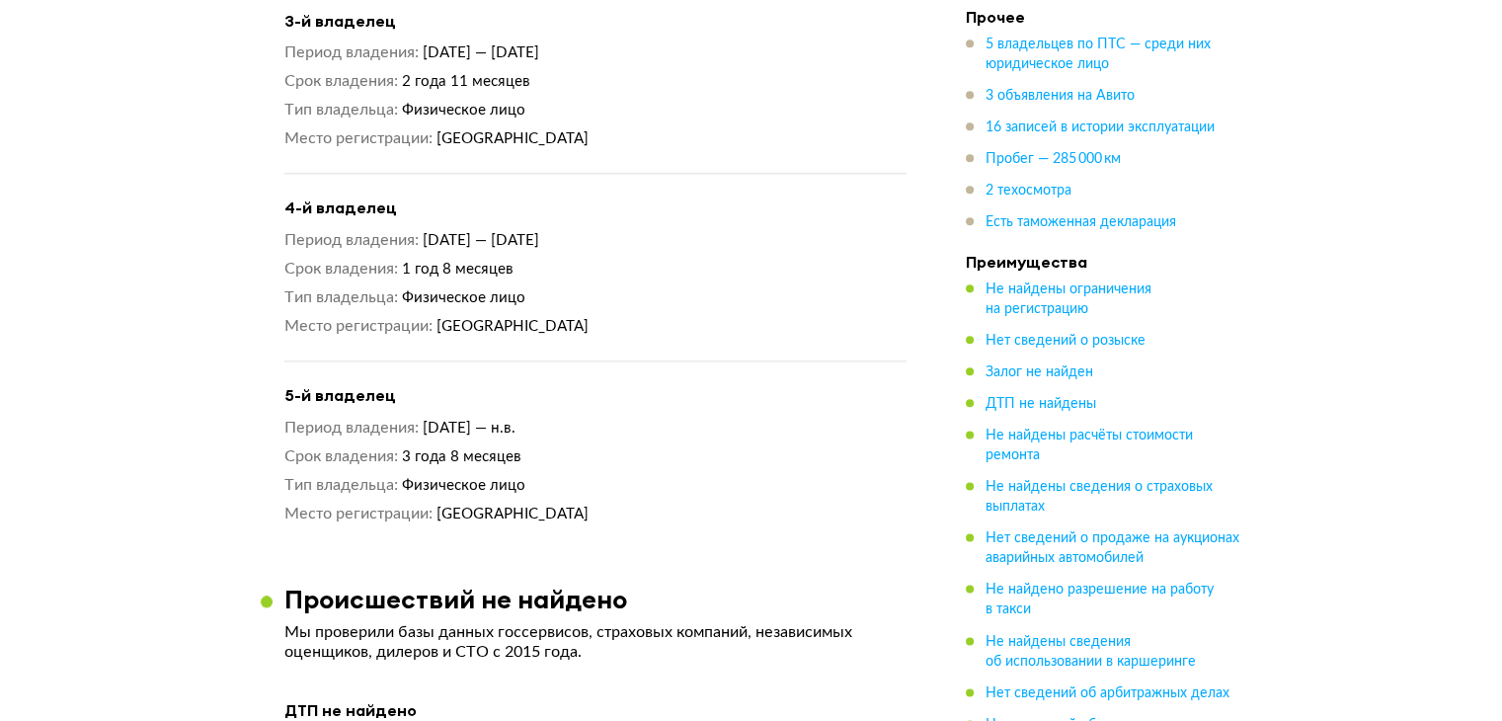
scroll to position [2370, 0]
